Goal: Task Accomplishment & Management: Manage account settings

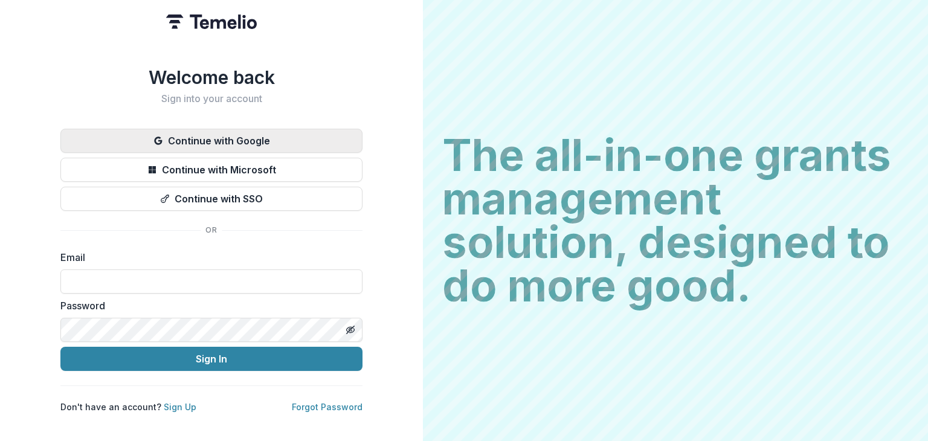
click at [231, 138] on button "Continue with Google" at bounding box center [211, 141] width 302 height 24
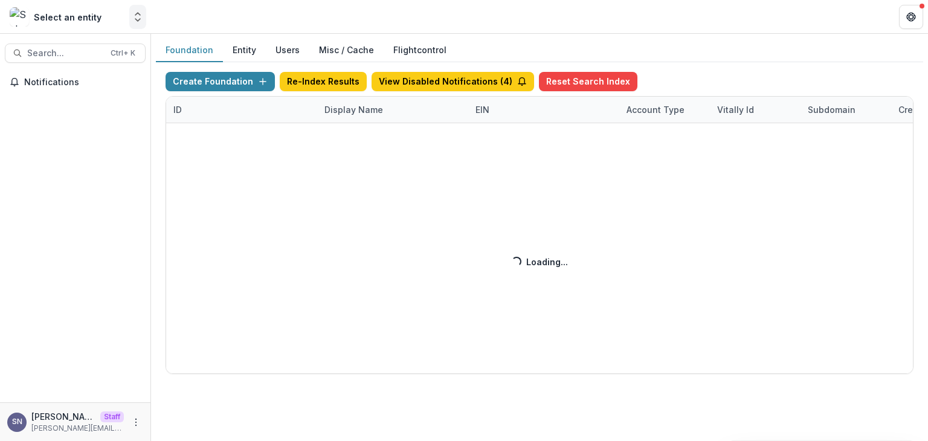
click at [135, 12] on icon "Open entity switcher" at bounding box center [138, 17] width 12 height 12
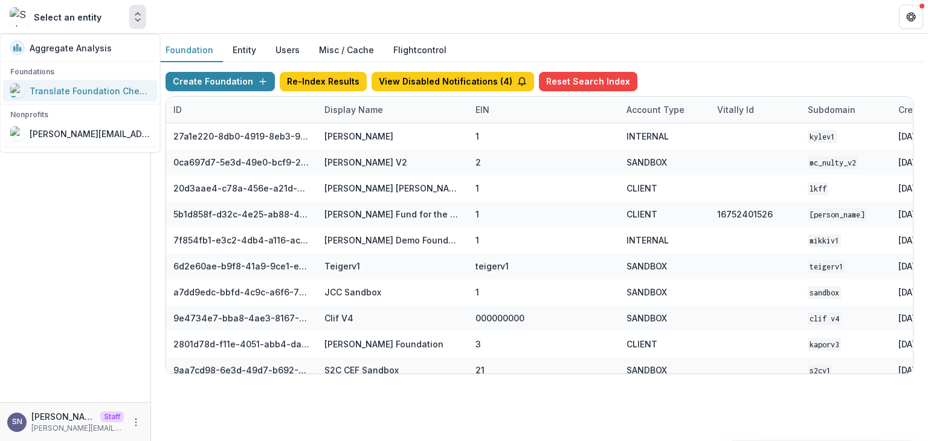
click at [97, 100] on link "Translate Foundation Checks" at bounding box center [80, 91] width 155 height 22
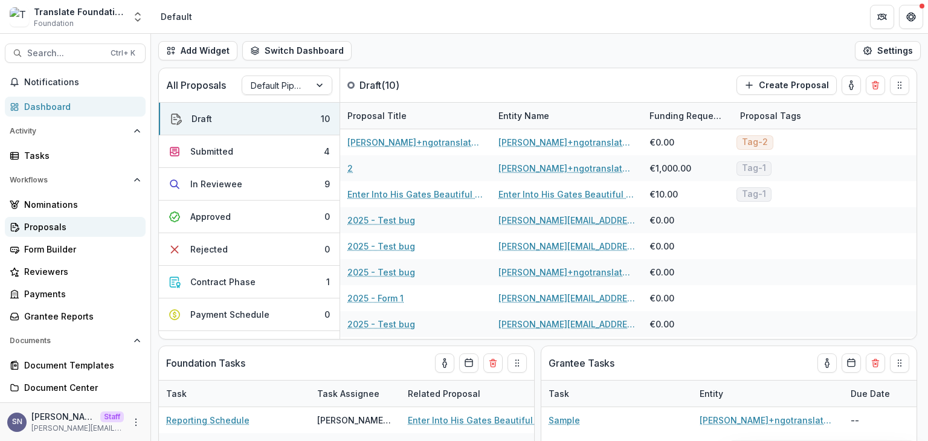
click at [41, 222] on div "Proposals" at bounding box center [80, 226] width 112 height 13
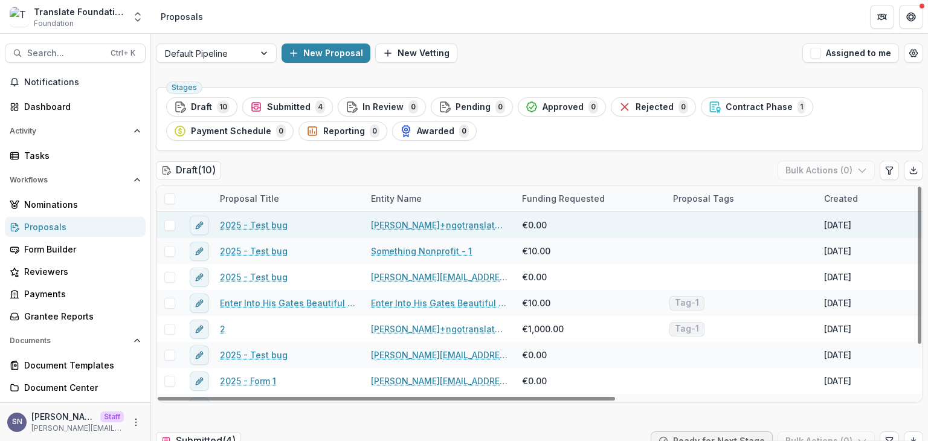
click at [164, 224] on span at bounding box center [169, 225] width 11 height 11
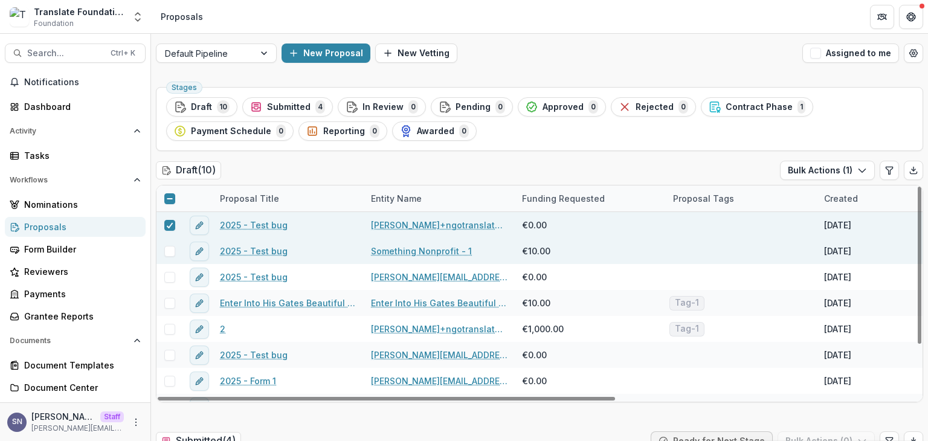
click at [167, 254] on span at bounding box center [169, 251] width 11 height 11
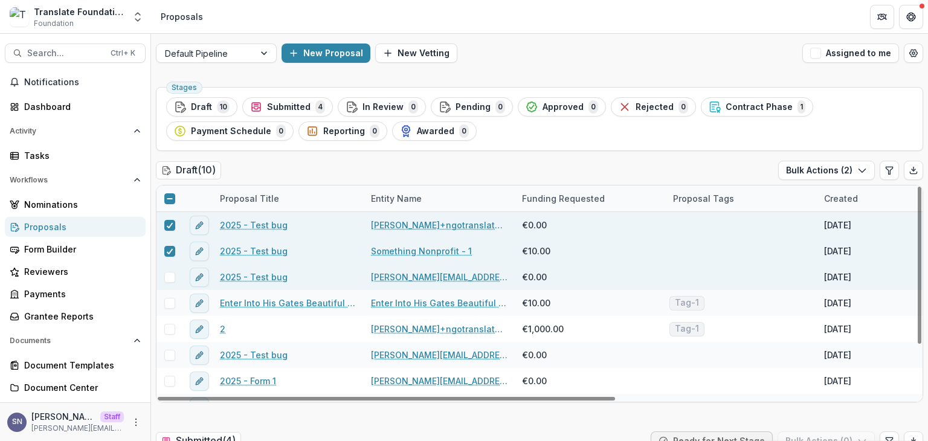
click at [167, 269] on div at bounding box center [169, 277] width 26 height 26
click at [169, 278] on span at bounding box center [169, 277] width 11 height 11
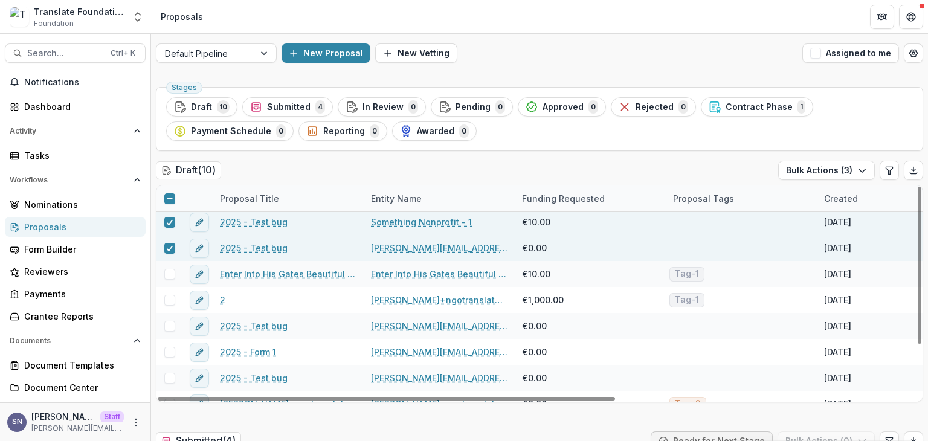
scroll to position [33, 0]
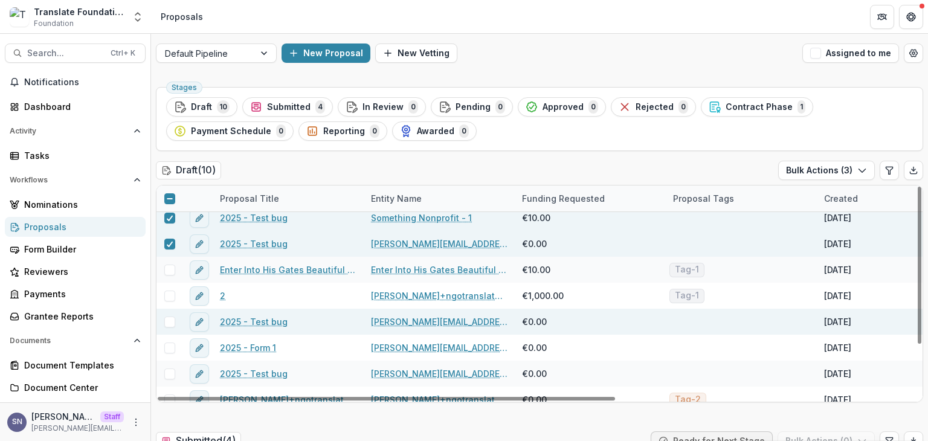
click at [176, 321] on div at bounding box center [169, 321] width 26 height 11
click at [168, 321] on span at bounding box center [169, 321] width 11 height 11
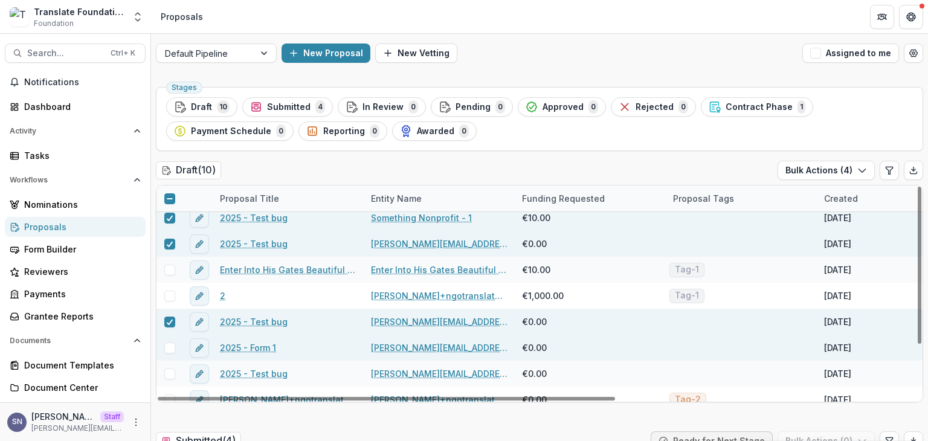
click at [168, 353] on div at bounding box center [169, 348] width 26 height 26
click at [168, 351] on span at bounding box center [169, 347] width 11 height 11
click at [810, 172] on button "Bulk Actions ( 5 )" at bounding box center [826, 170] width 97 height 19
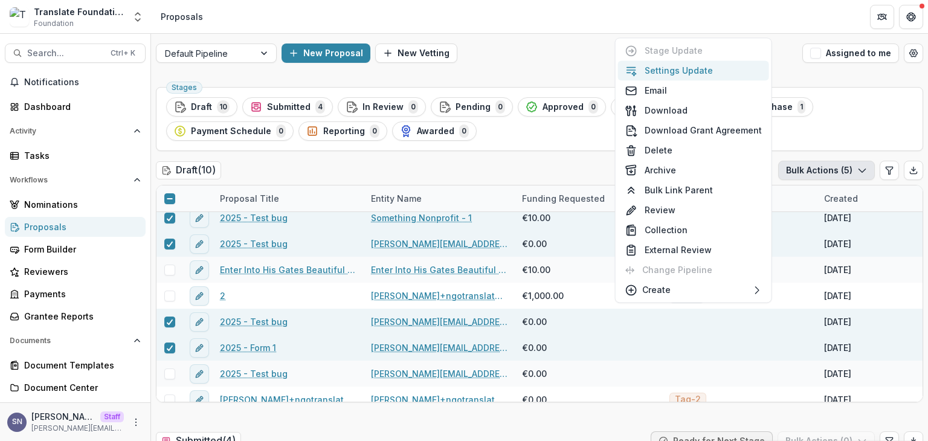
click at [675, 68] on button "Settings Update" at bounding box center [693, 70] width 151 height 20
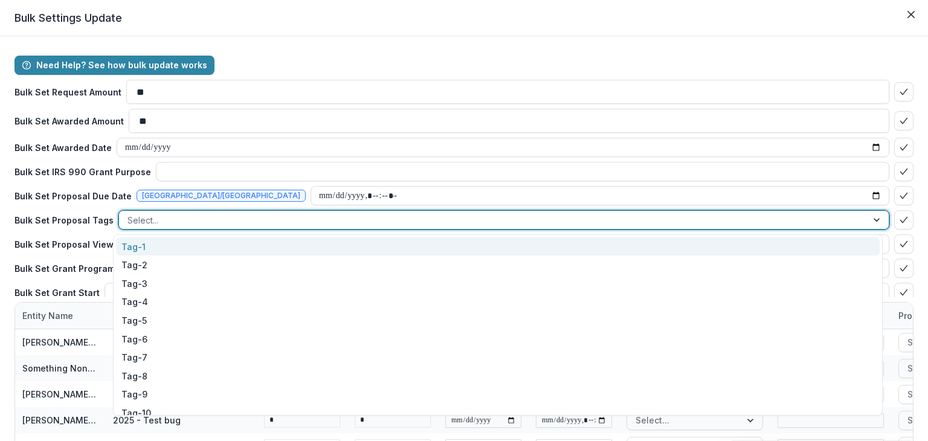
click at [145, 219] on div at bounding box center [492, 220] width 731 height 15
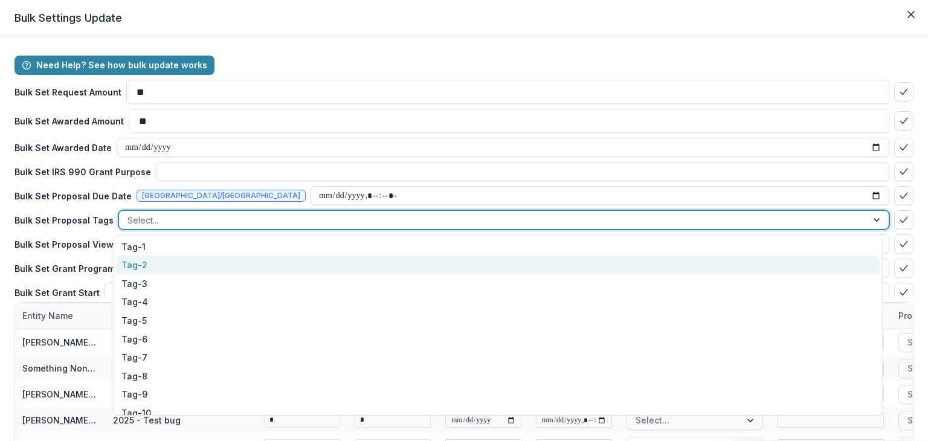
click at [147, 268] on div "Tag-2" at bounding box center [497, 264] width 763 height 19
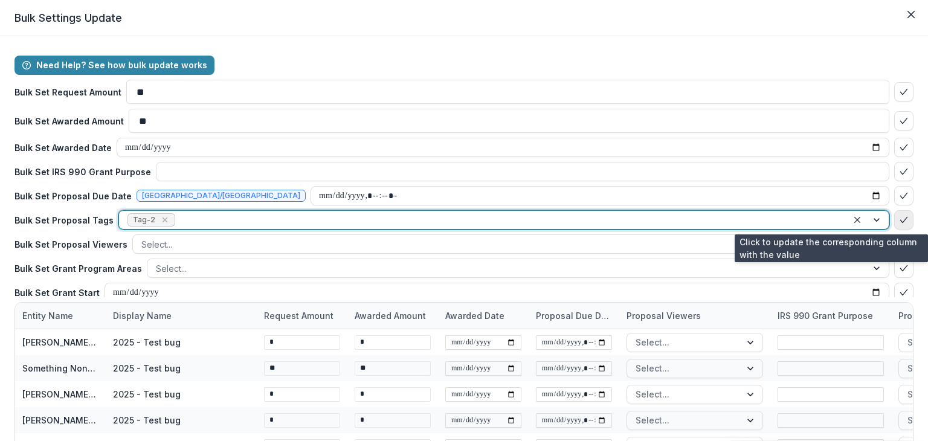
click at [894, 219] on button "bulk-confirm-option" at bounding box center [903, 219] width 19 height 19
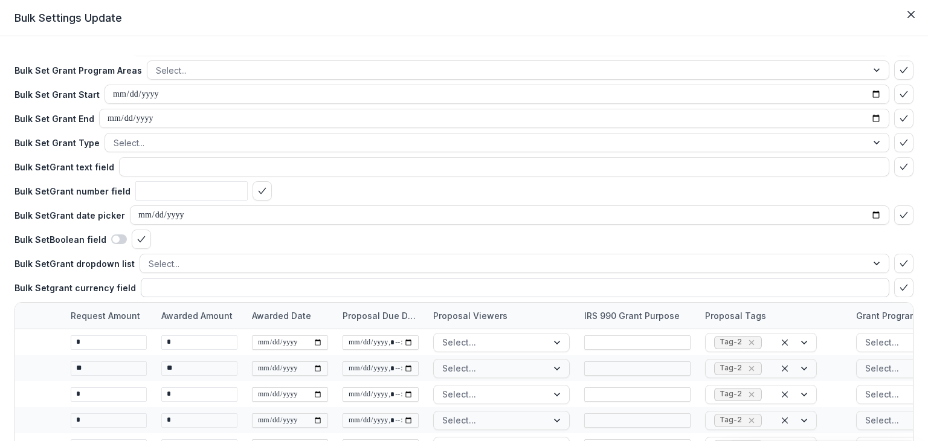
scroll to position [86, 0]
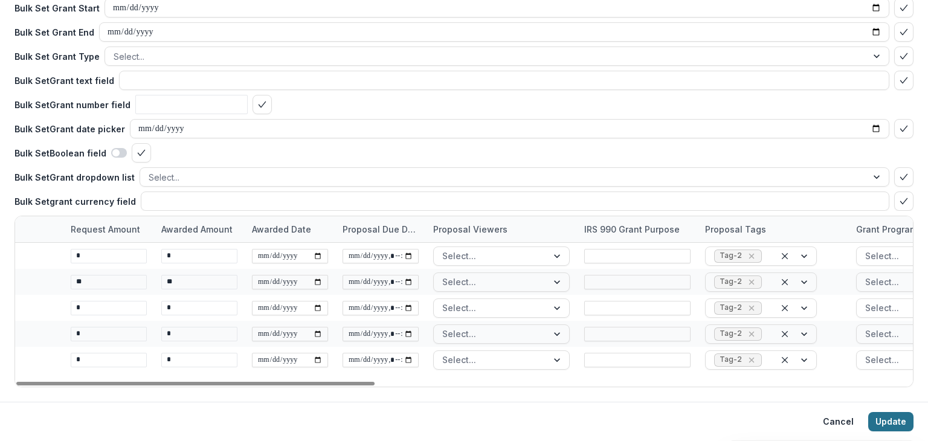
click at [880, 416] on button "Update" at bounding box center [890, 421] width 45 height 19
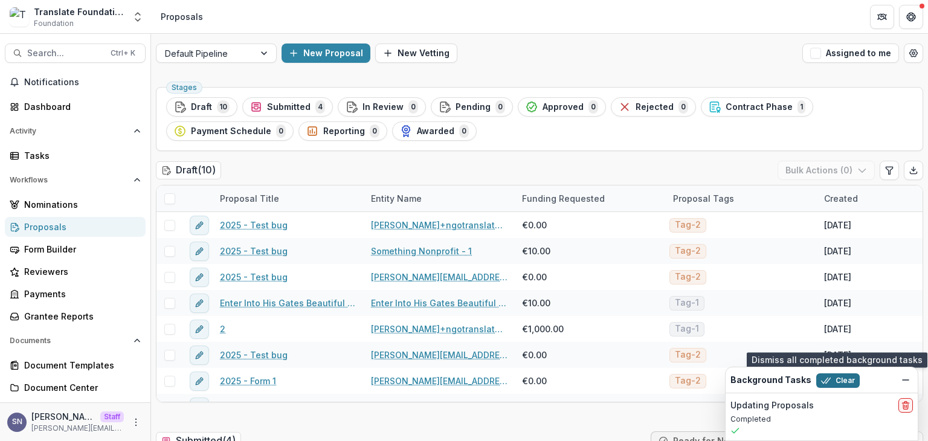
click at [836, 386] on button "Clear" at bounding box center [837, 380] width 43 height 14
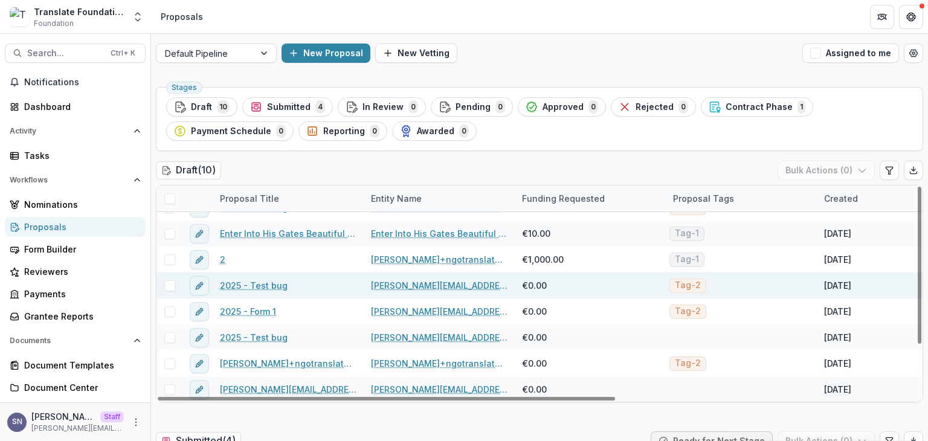
scroll to position [0, 0]
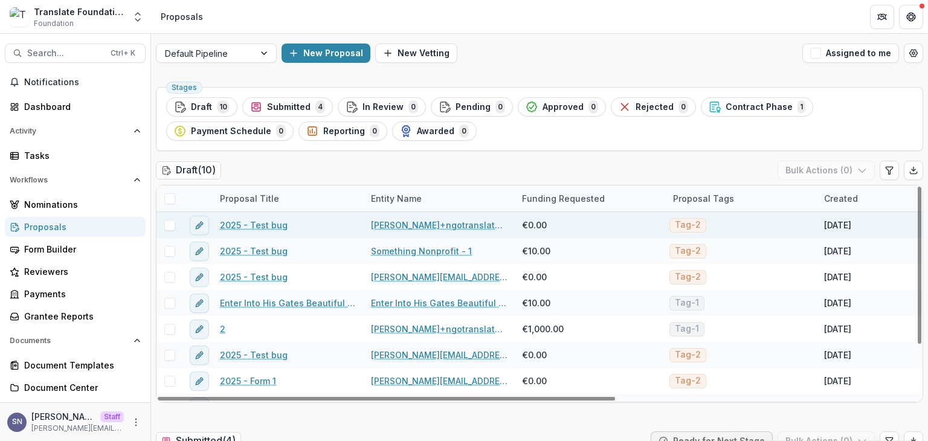
click at [168, 223] on span at bounding box center [169, 225] width 11 height 11
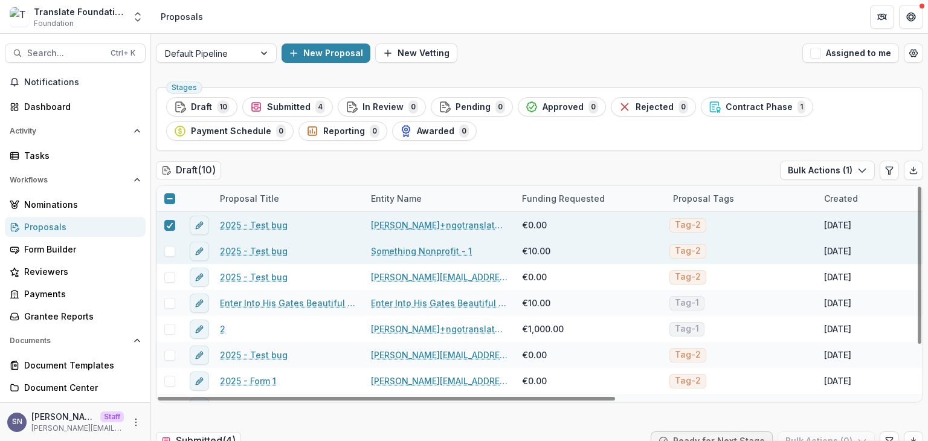
click at [167, 249] on span at bounding box center [169, 251] width 11 height 11
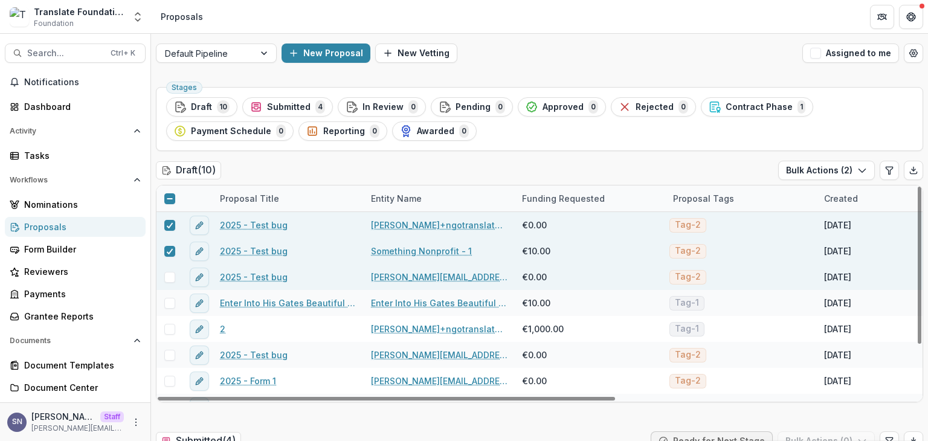
click at [171, 272] on span at bounding box center [169, 277] width 11 height 11
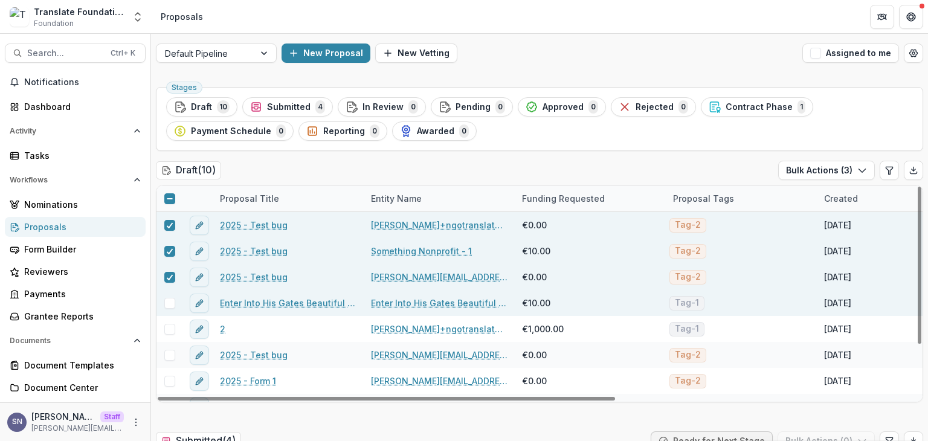
click at [170, 300] on span at bounding box center [169, 303] width 11 height 11
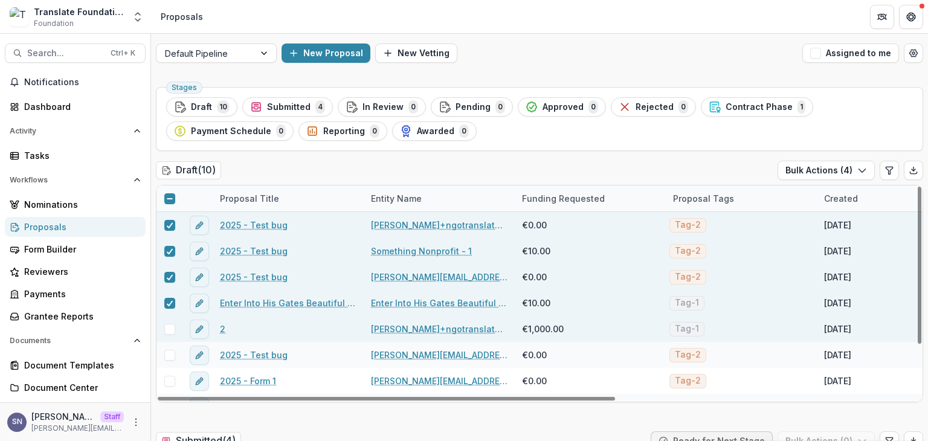
click at [168, 329] on span at bounding box center [169, 329] width 11 height 11
click at [844, 173] on button "Bulk Actions ( 5 )" at bounding box center [826, 170] width 97 height 19
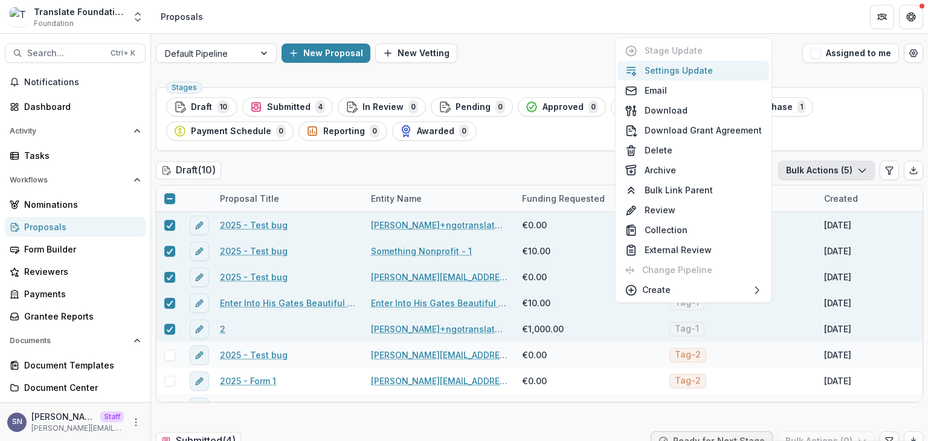
click at [675, 76] on button "Settings Update" at bounding box center [693, 70] width 151 height 20
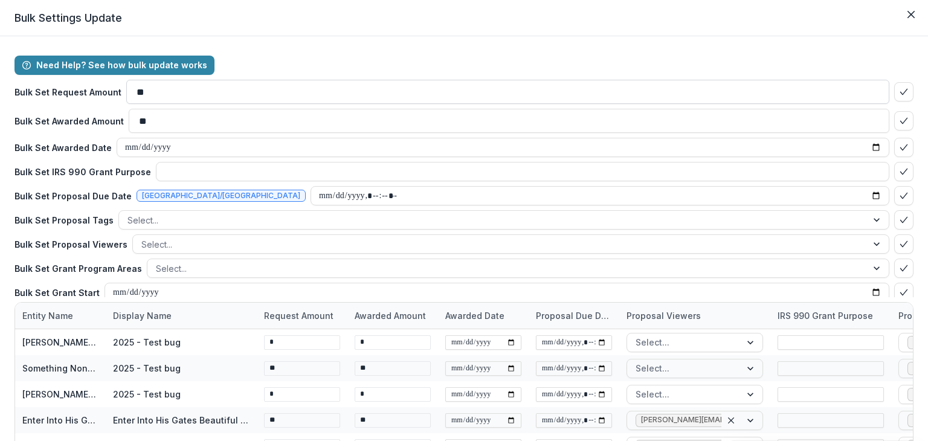
click at [164, 90] on input "**" at bounding box center [507, 92] width 763 height 24
type input "****"
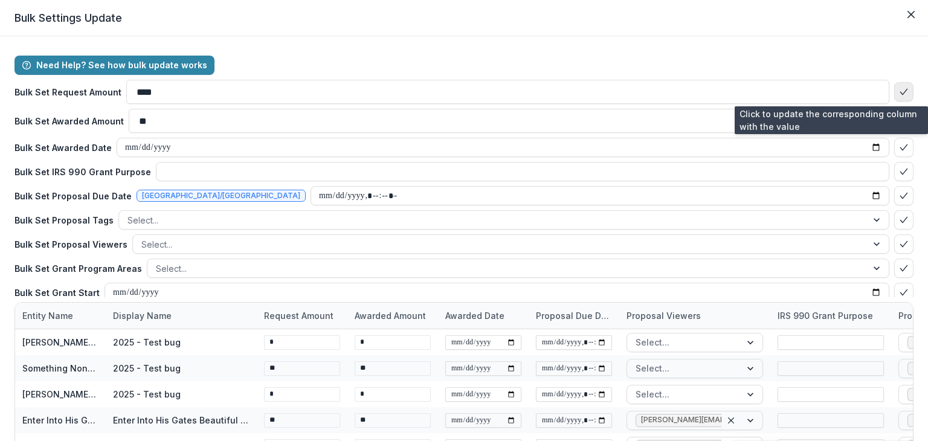
click at [899, 88] on icon "bulk-confirm-option" at bounding box center [904, 92] width 10 height 10
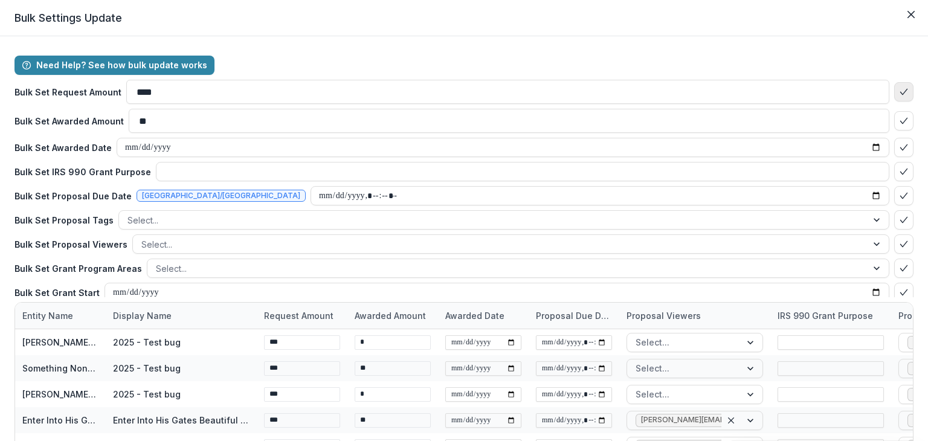
type input "***"
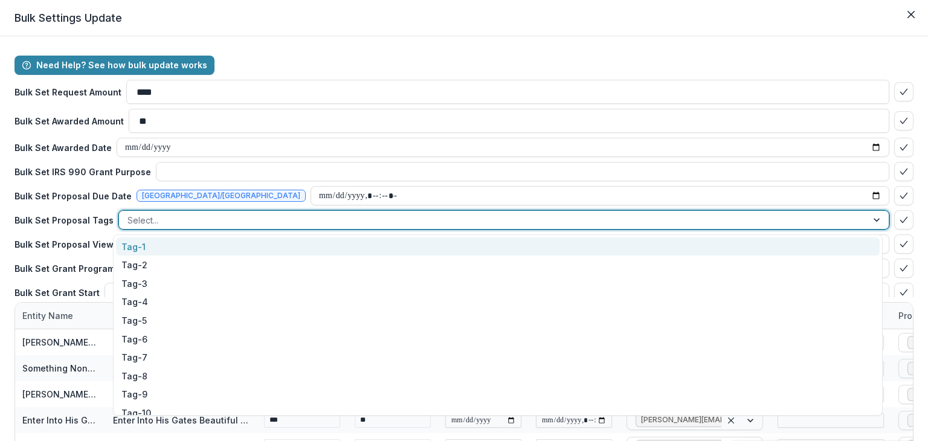
click at [383, 222] on div at bounding box center [492, 220] width 731 height 15
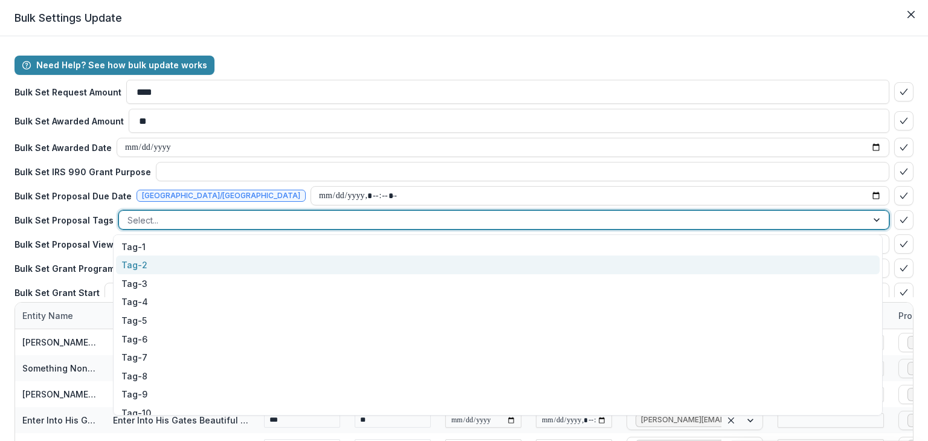
click at [145, 255] on div "Tag-2" at bounding box center [497, 264] width 763 height 19
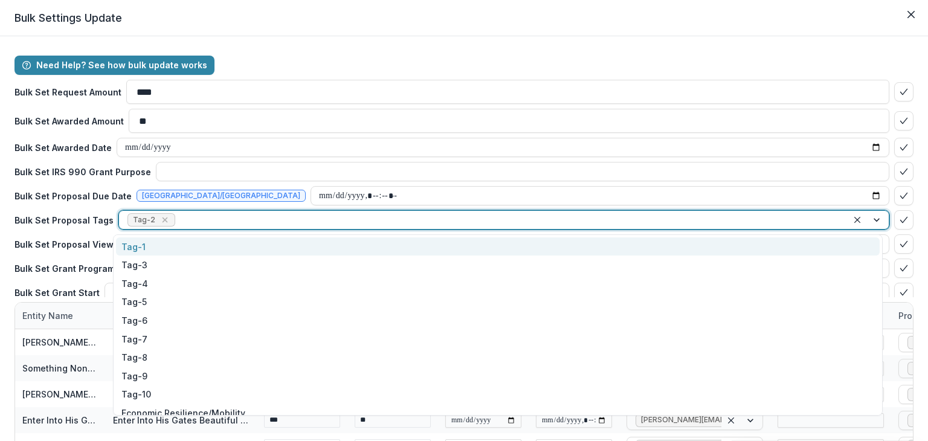
click at [178, 222] on div at bounding box center [508, 220] width 661 height 15
click at [163, 244] on div "Tag-1" at bounding box center [497, 246] width 763 height 19
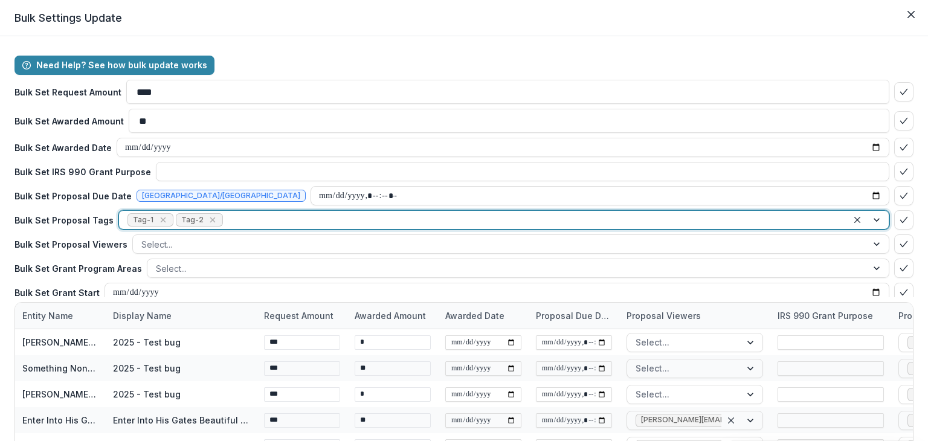
click at [232, 219] on div at bounding box center [532, 220] width 614 height 15
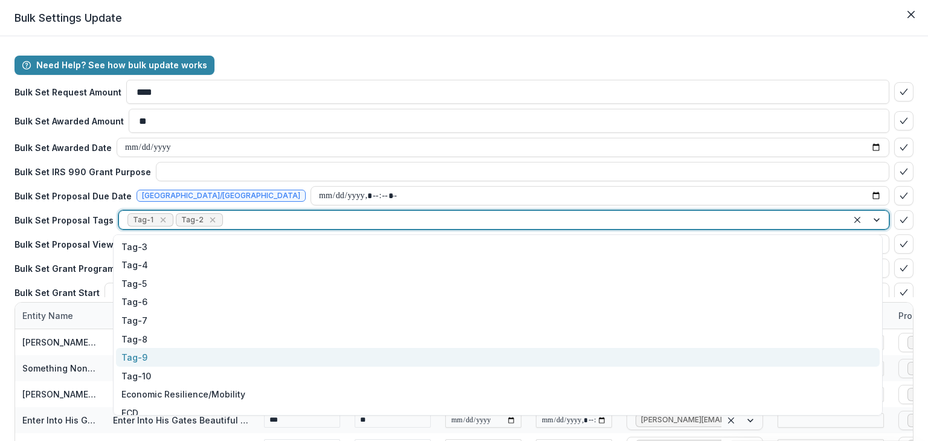
click at [158, 353] on div "Tag-9" at bounding box center [497, 357] width 763 height 19
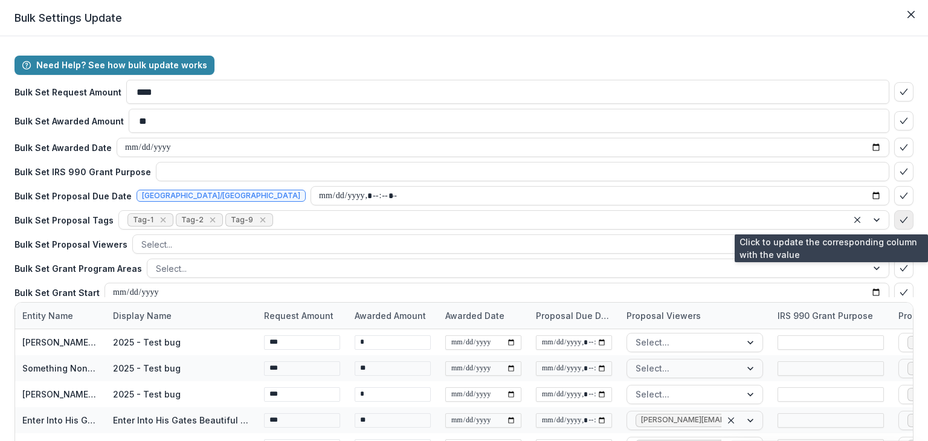
click at [900, 220] on polyline "bulk-confirm-option" at bounding box center [903, 219] width 7 height 5
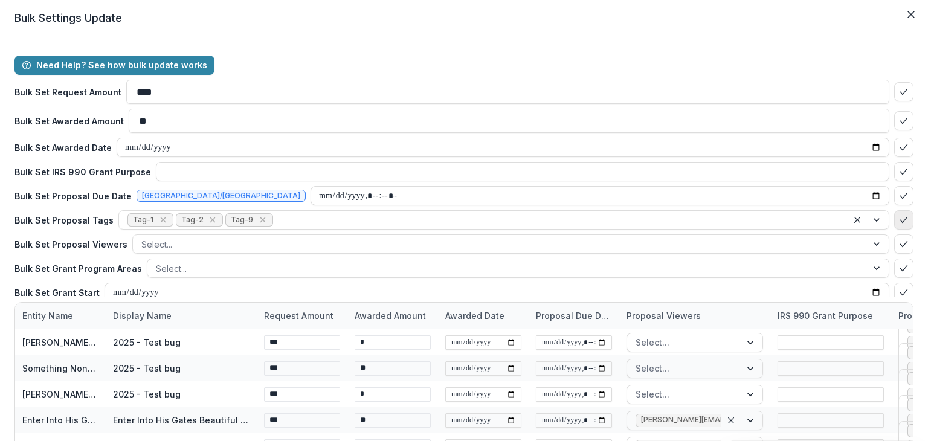
click at [900, 220] on polyline "bulk-confirm-option" at bounding box center [903, 219] width 7 height 5
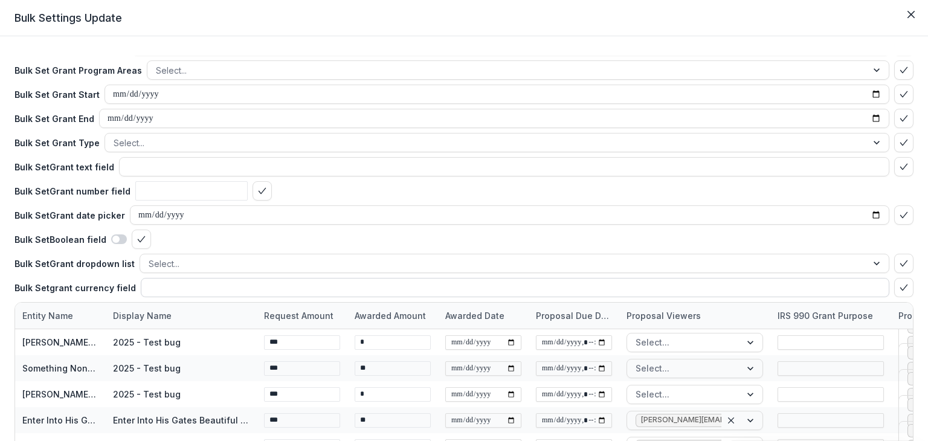
scroll to position [86, 0]
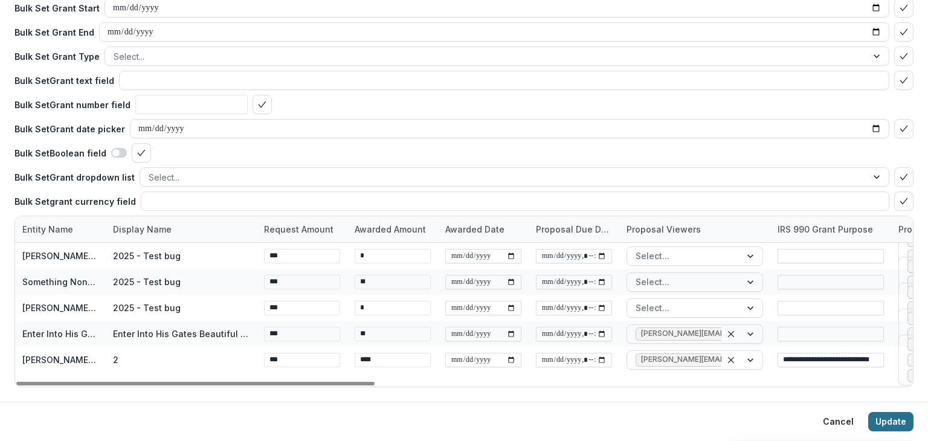
click at [874, 413] on button "Update" at bounding box center [890, 421] width 45 height 19
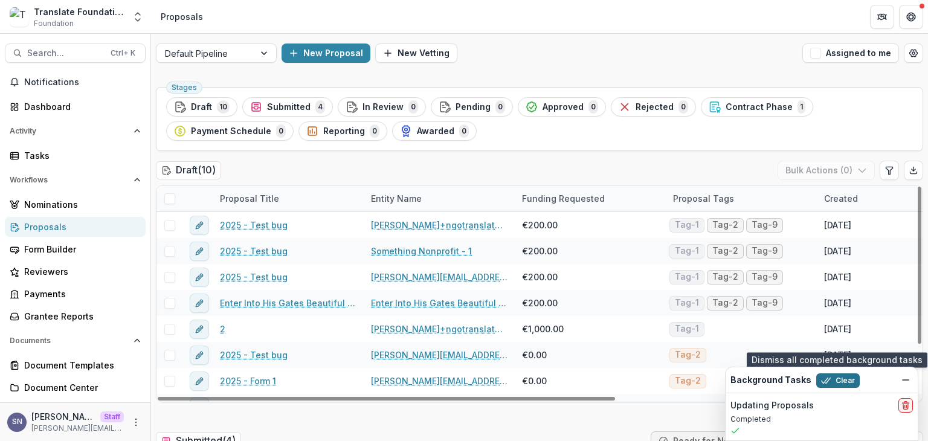
click at [836, 380] on button "Clear" at bounding box center [837, 380] width 43 height 14
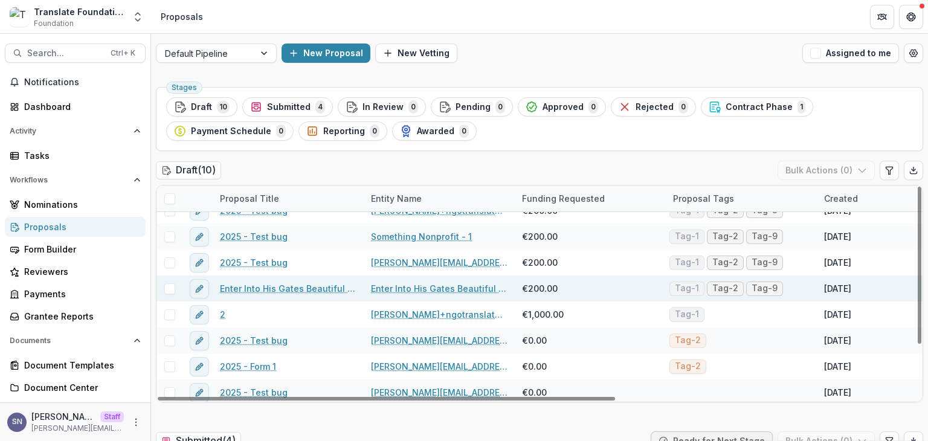
scroll to position [0, 0]
